Goal: Transaction & Acquisition: Purchase product/service

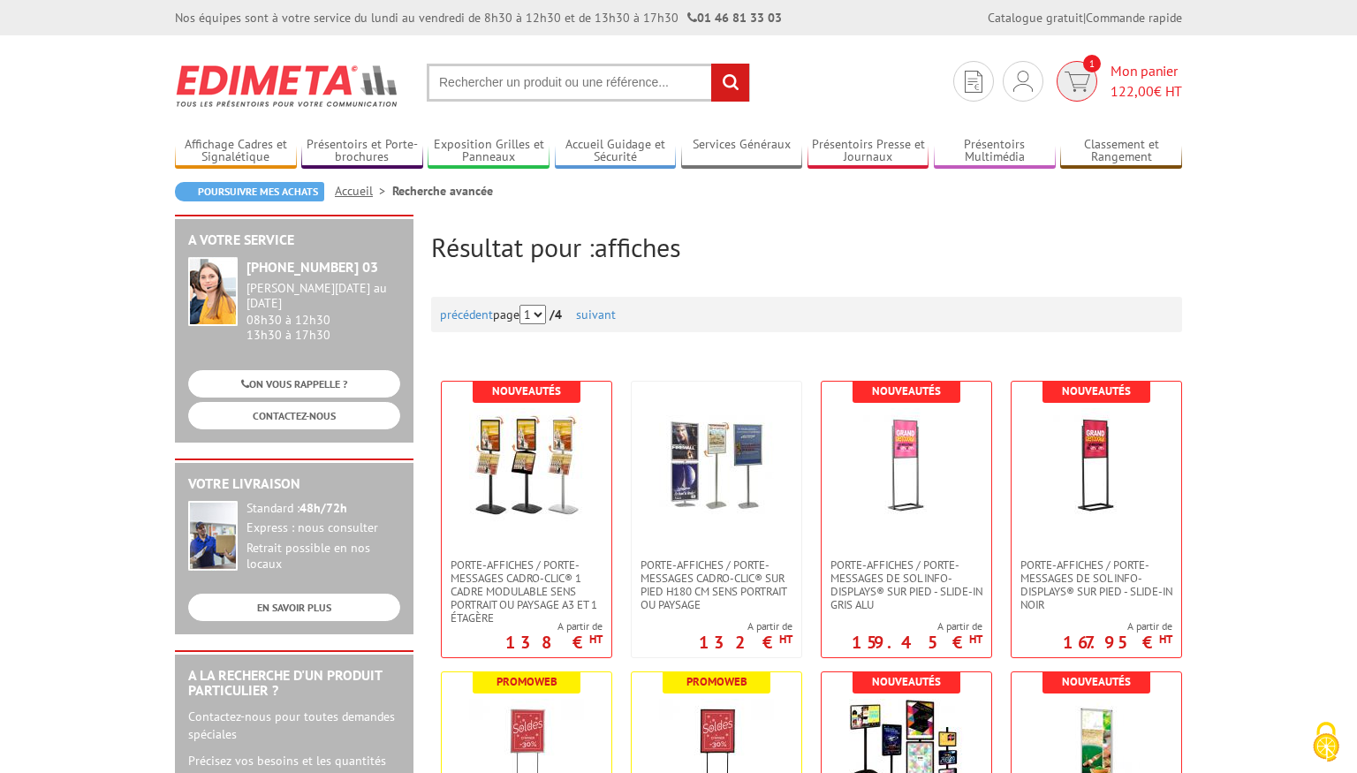
click at [1136, 78] on span "Mon panier 122,00 € HT" at bounding box center [1147, 81] width 72 height 41
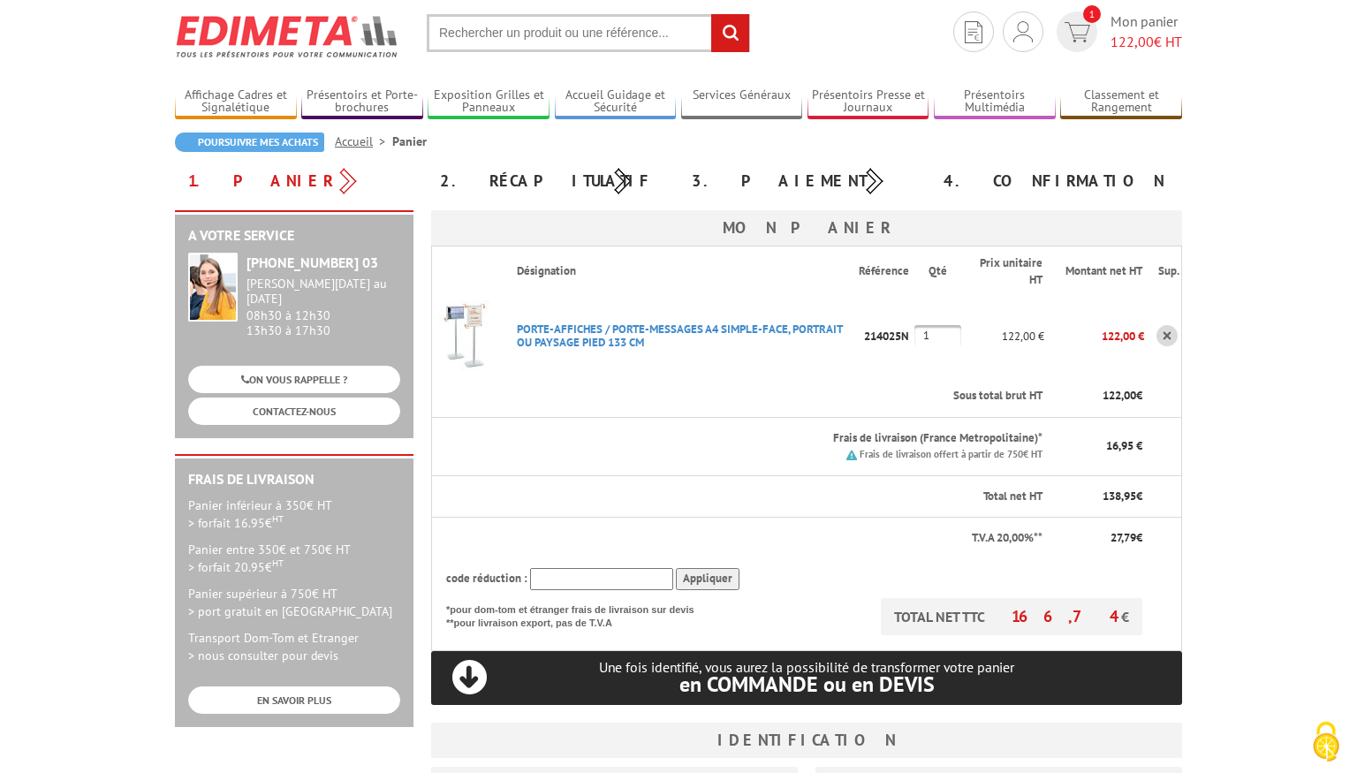
scroll to position [50, 0]
drag, startPoint x: 1098, startPoint y: 332, endPoint x: 1143, endPoint y: 340, distance: 44.9
click at [1143, 340] on p "122,00 €" at bounding box center [1095, 335] width 100 height 31
copy tr
click at [462, 308] on img at bounding box center [467, 335] width 71 height 71
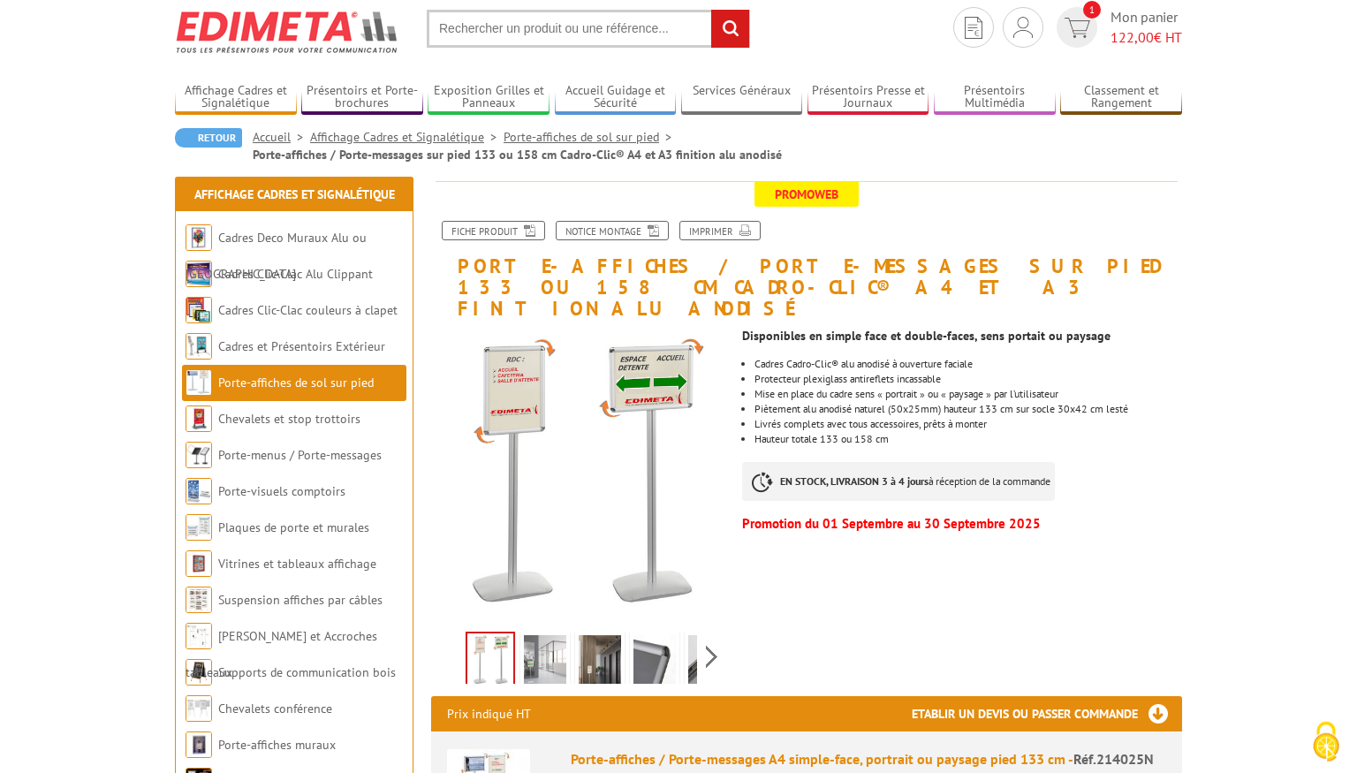
scroll to position [57, 0]
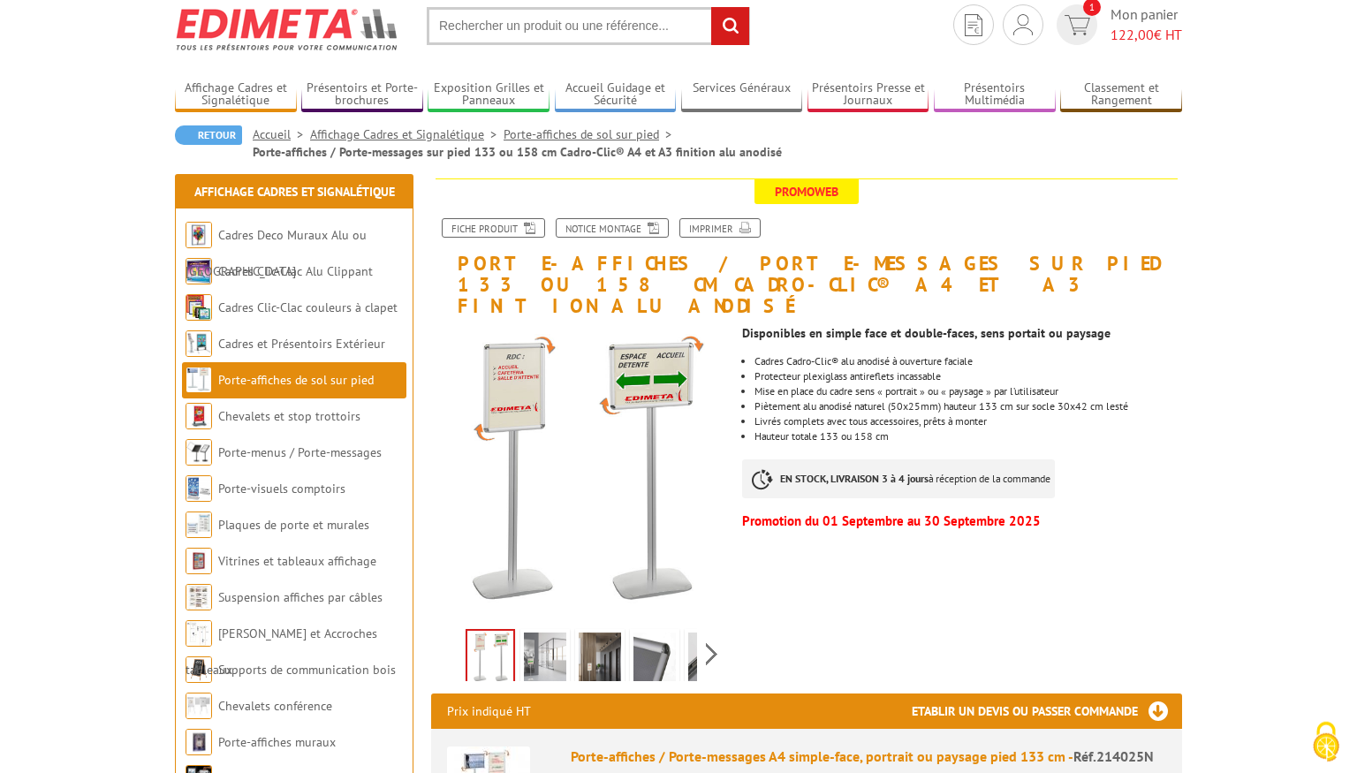
click at [641, 39] on input "text" at bounding box center [588, 26] width 323 height 38
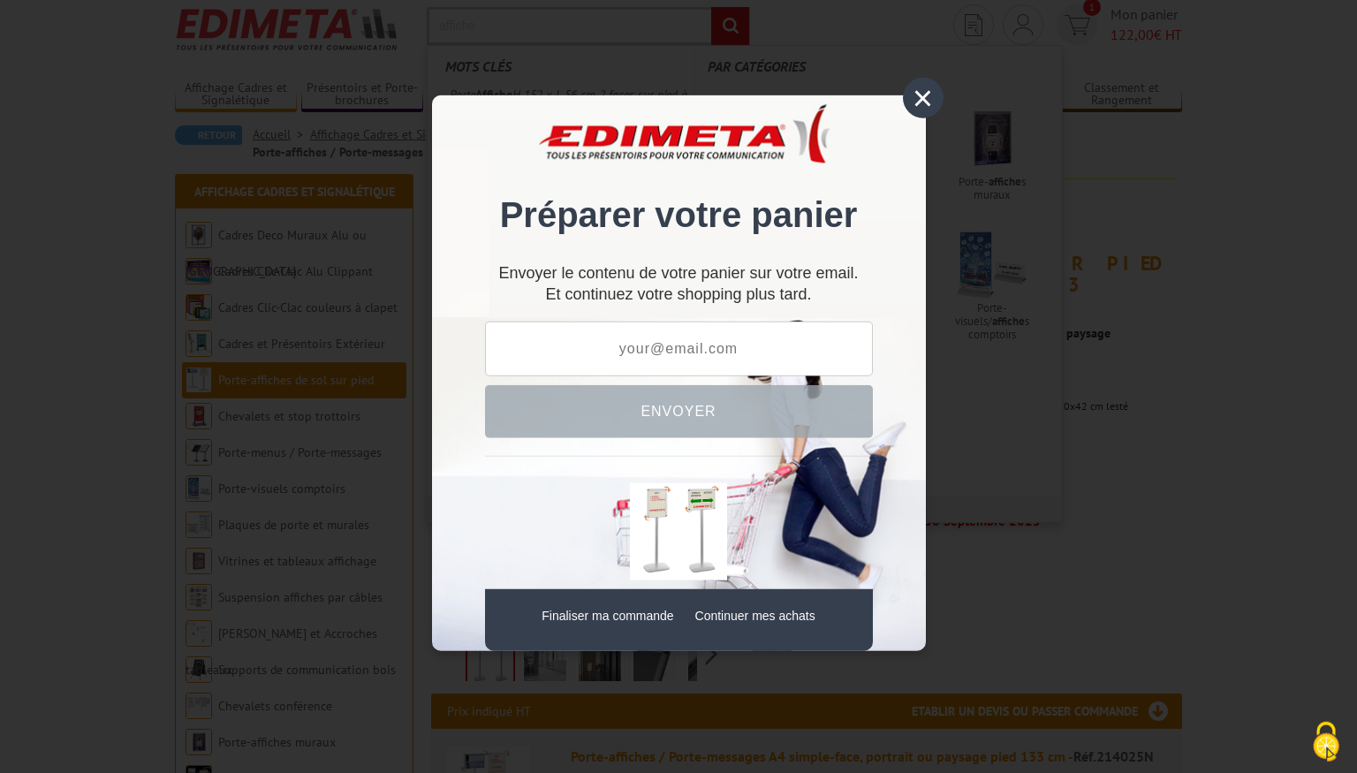
type input "affiche"
click at [921, 112] on div "×" at bounding box center [923, 98] width 41 height 41
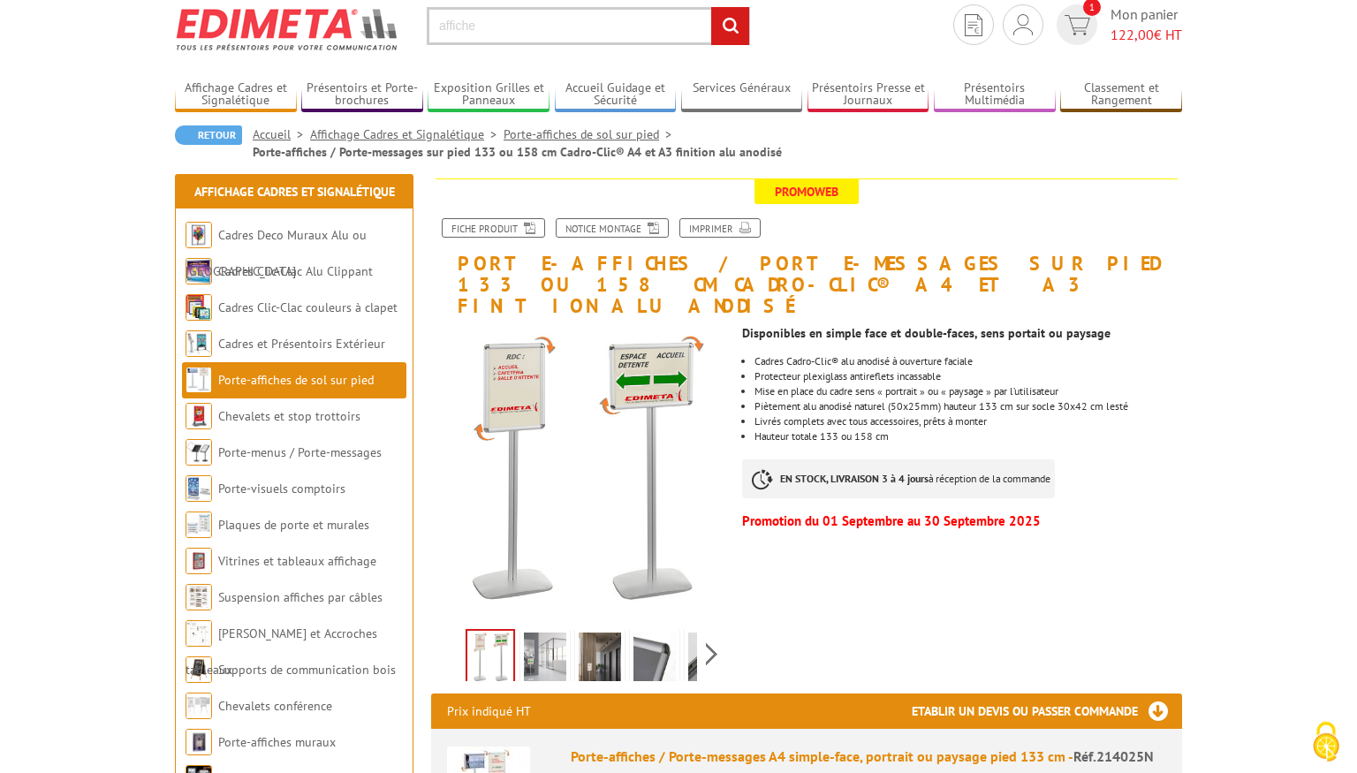
click at [734, 15] on input "rechercher" at bounding box center [730, 26] width 38 height 38
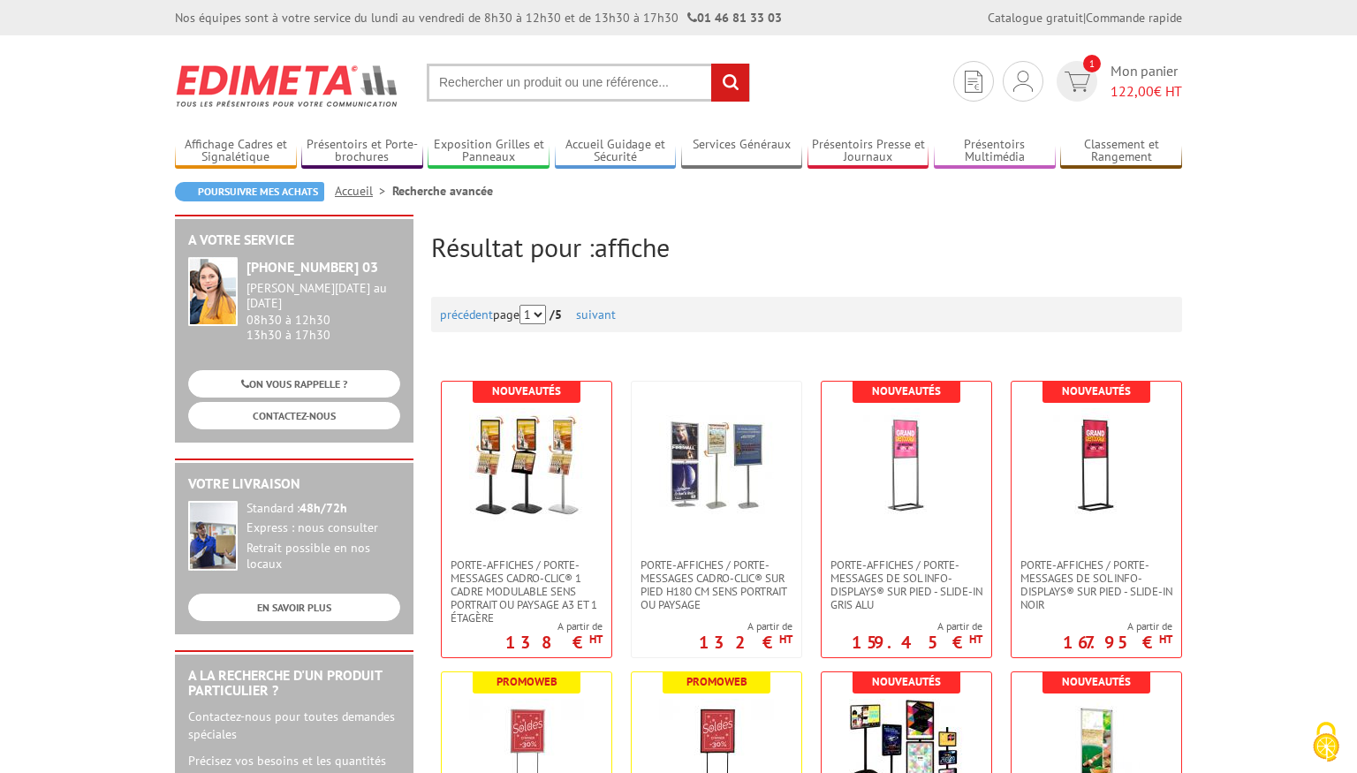
scroll to position [3, 0]
